Goal: Information Seeking & Learning: Learn about a topic

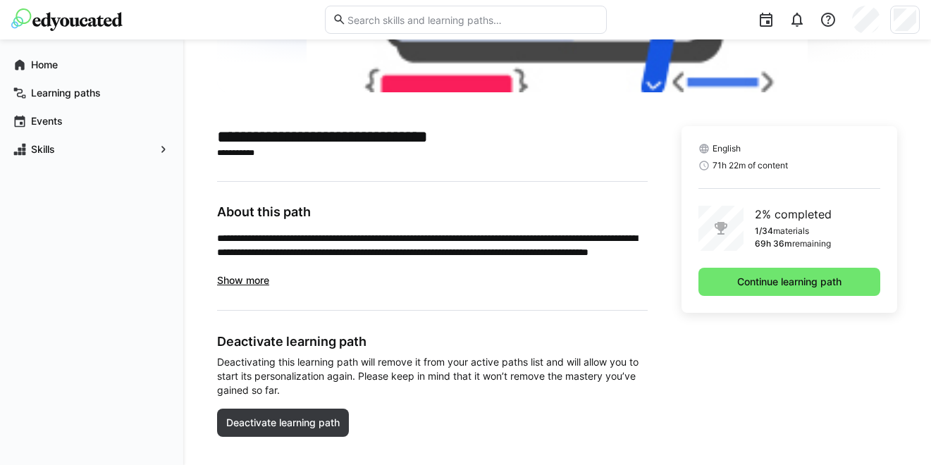
scroll to position [285, 0]
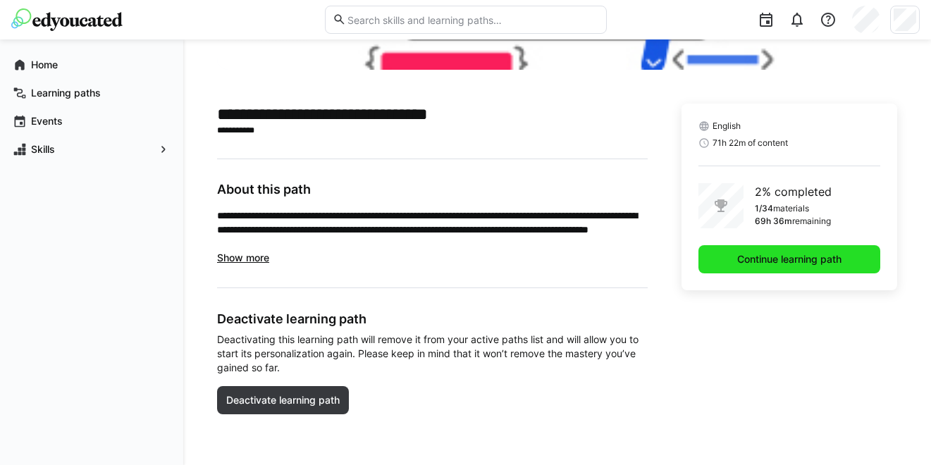
click at [752, 255] on span "Continue learning path" at bounding box center [789, 259] width 108 height 14
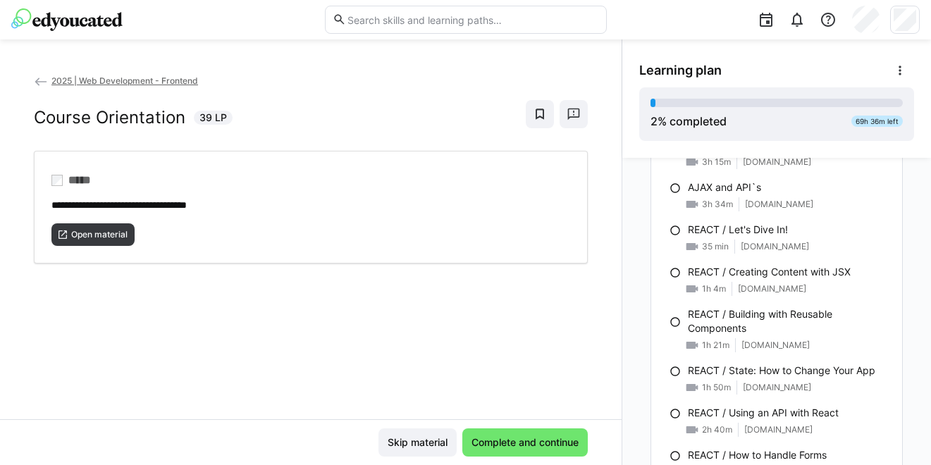
scroll to position [1317, 0]
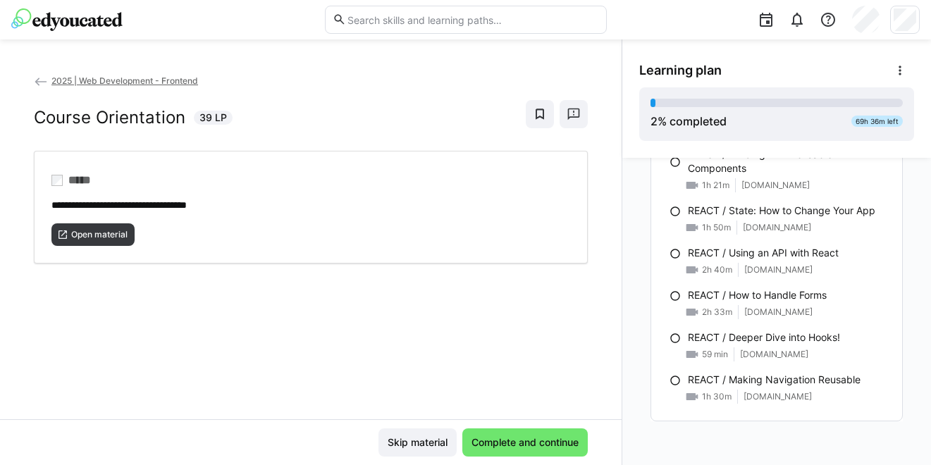
click at [85, 78] on span "2025 | Web Development - Frontend" at bounding box center [124, 80] width 147 height 11
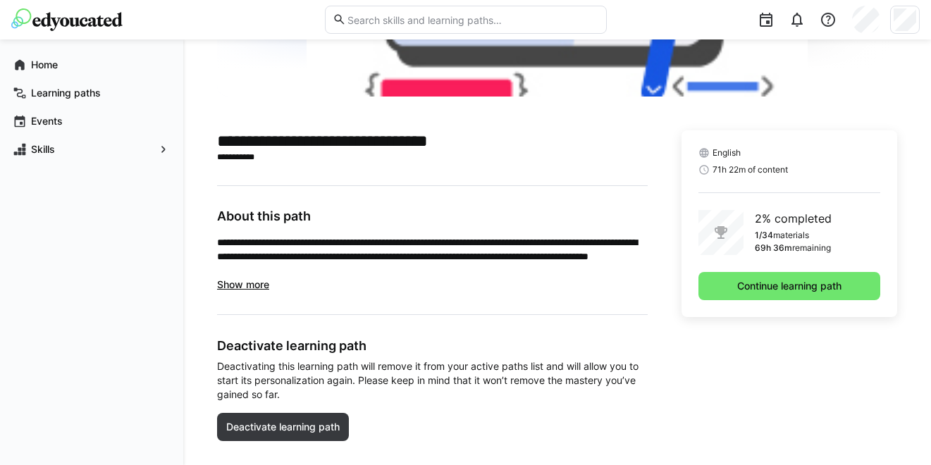
scroll to position [264, 0]
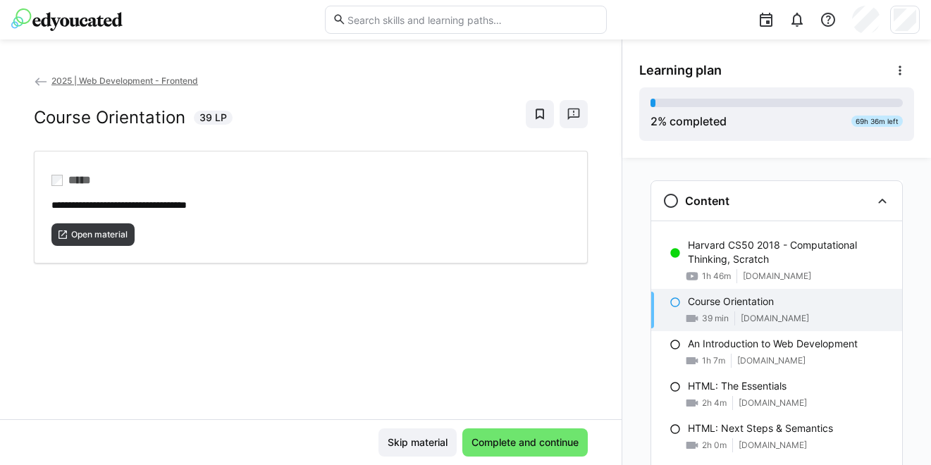
click at [66, 80] on span "2025 | Web Development - Frontend" at bounding box center [124, 80] width 147 height 11
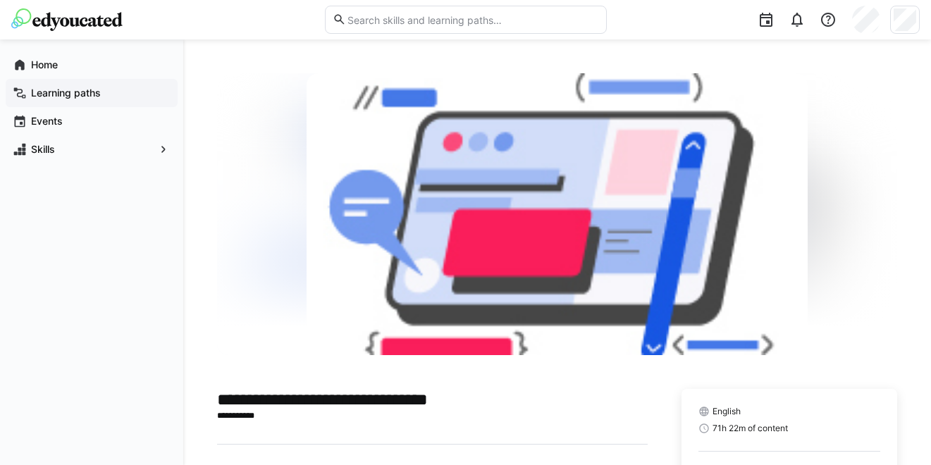
click at [0, 0] on app-navigation-label "Learning paths" at bounding box center [0, 0] width 0 height 0
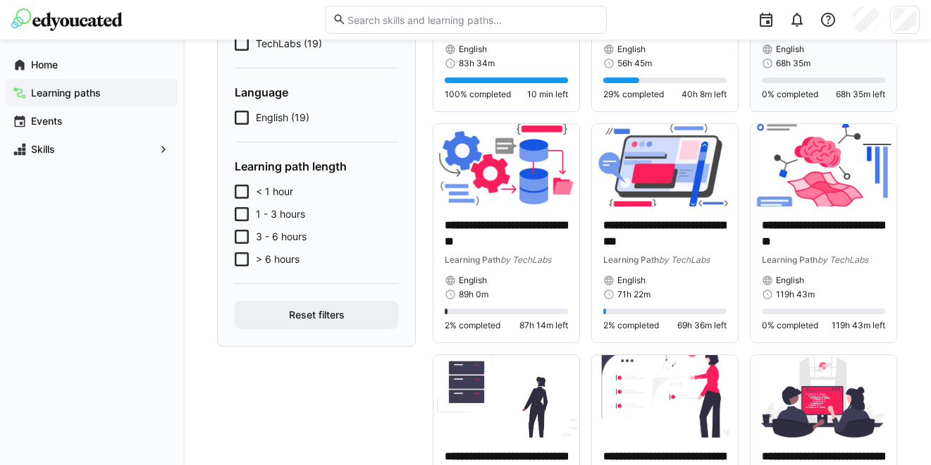
scroll to position [241, 0]
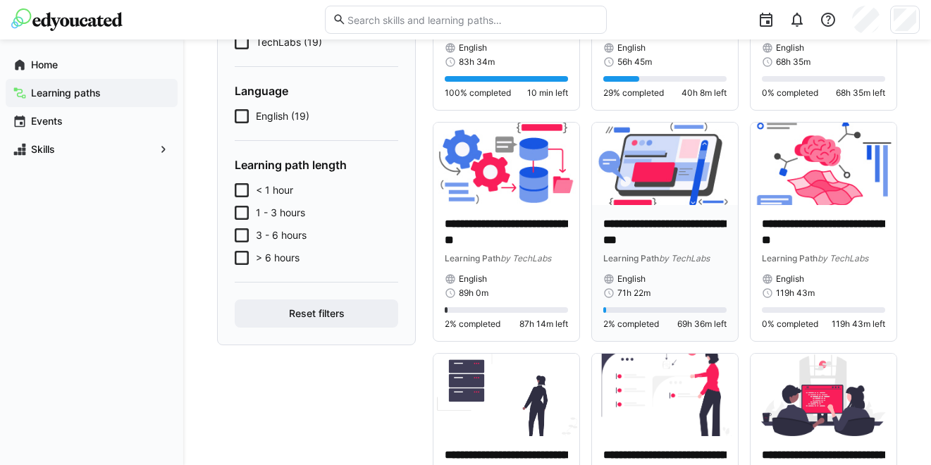
click at [666, 252] on div "Learning Path by TechLabs" at bounding box center [664, 258] width 123 height 14
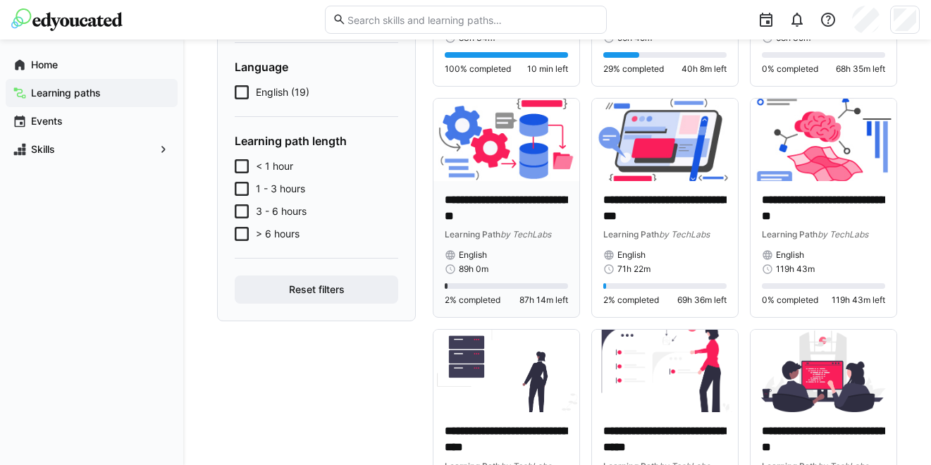
scroll to position [267, 0]
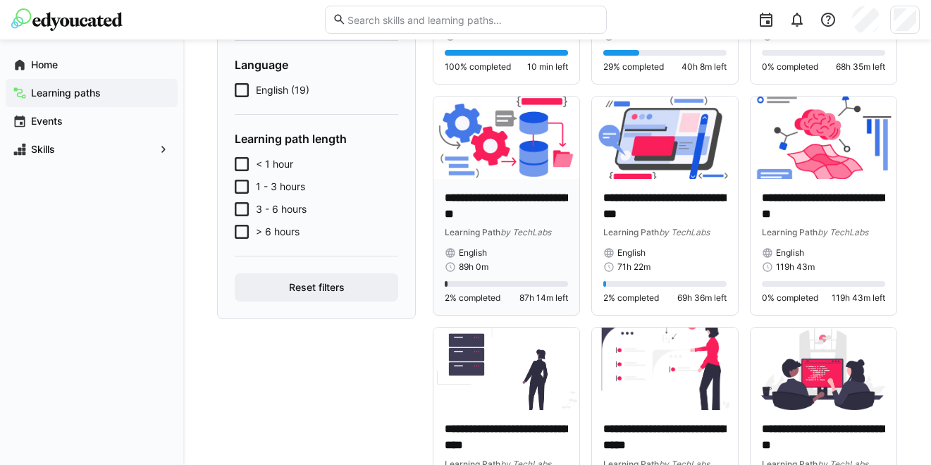
click at [496, 220] on p "**********" at bounding box center [505, 206] width 123 height 32
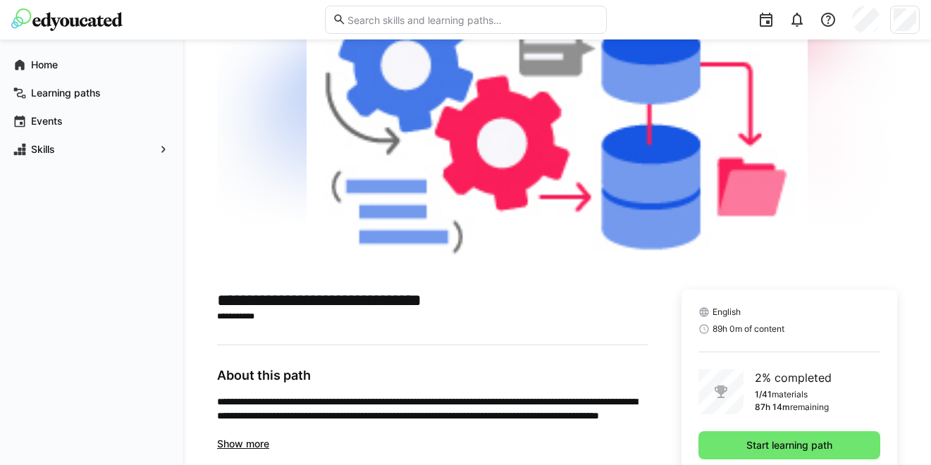
scroll to position [144, 0]
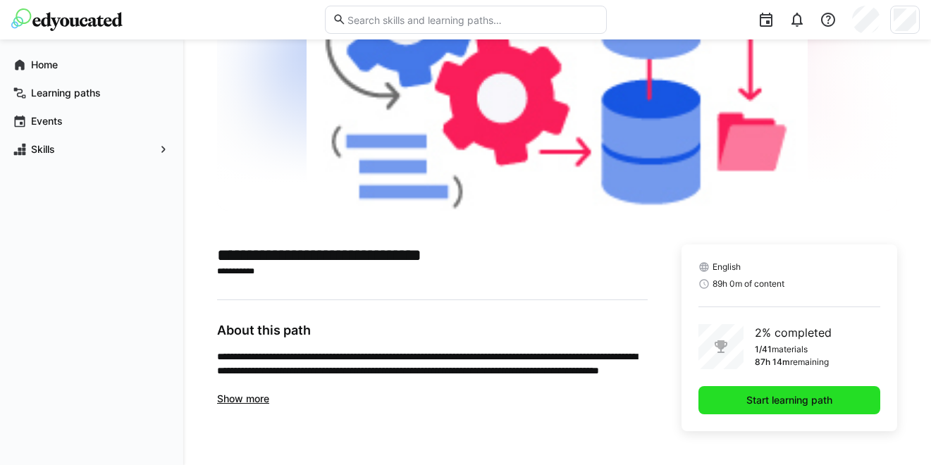
click at [749, 409] on span "Start learning path" at bounding box center [789, 400] width 182 height 28
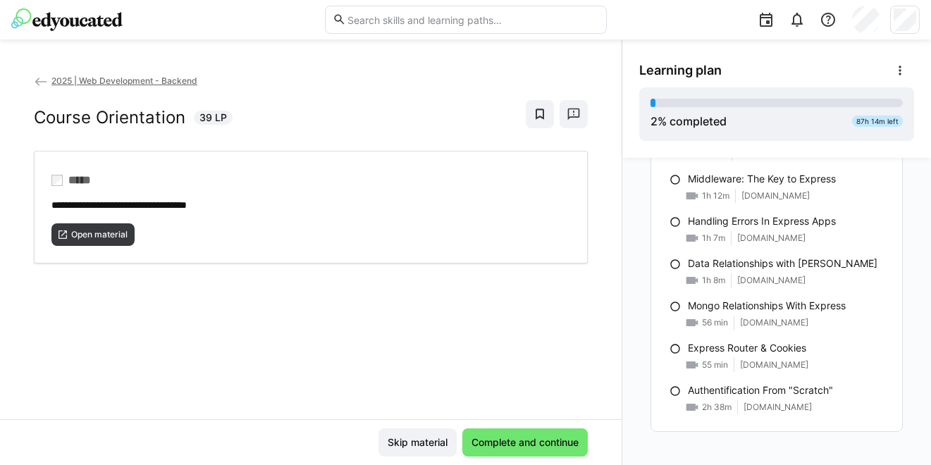
scroll to position [1612, 0]
